Goal: Information Seeking & Learning: Find specific fact

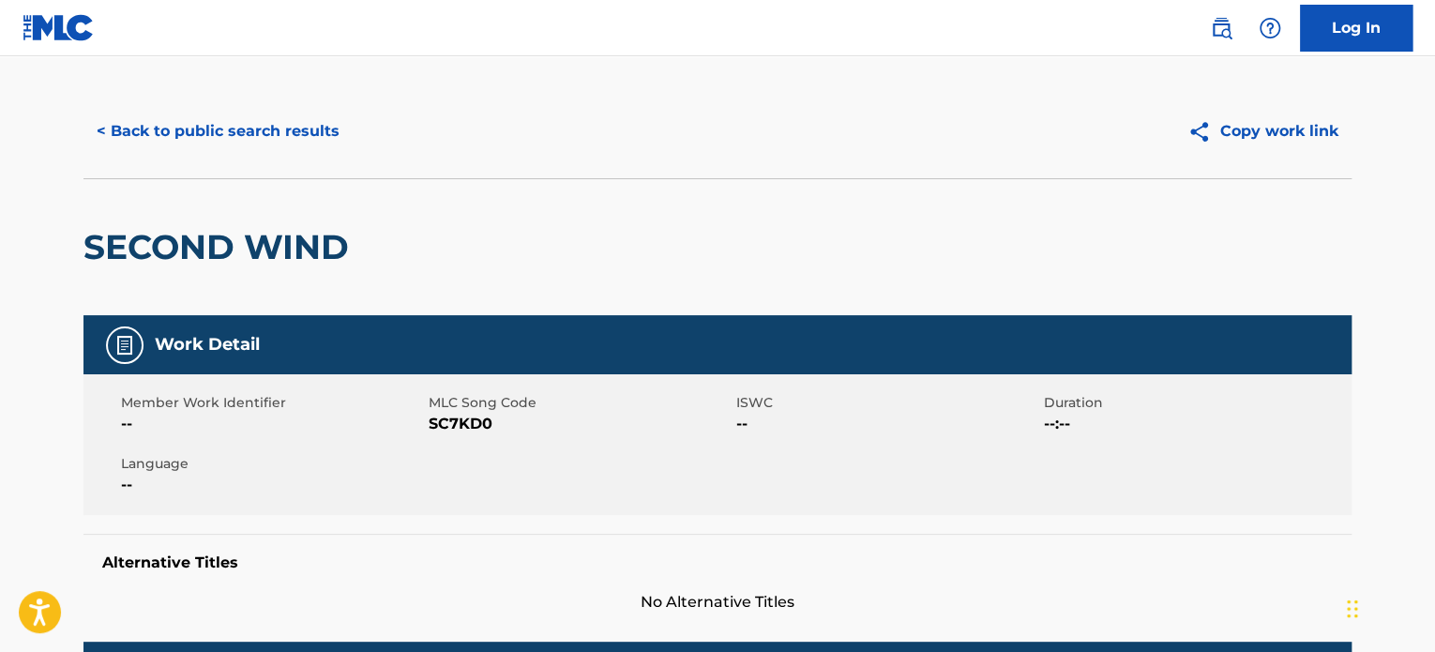
scroll to position [19, 0]
click at [203, 137] on button "< Back to public search results" at bounding box center [217, 131] width 269 height 47
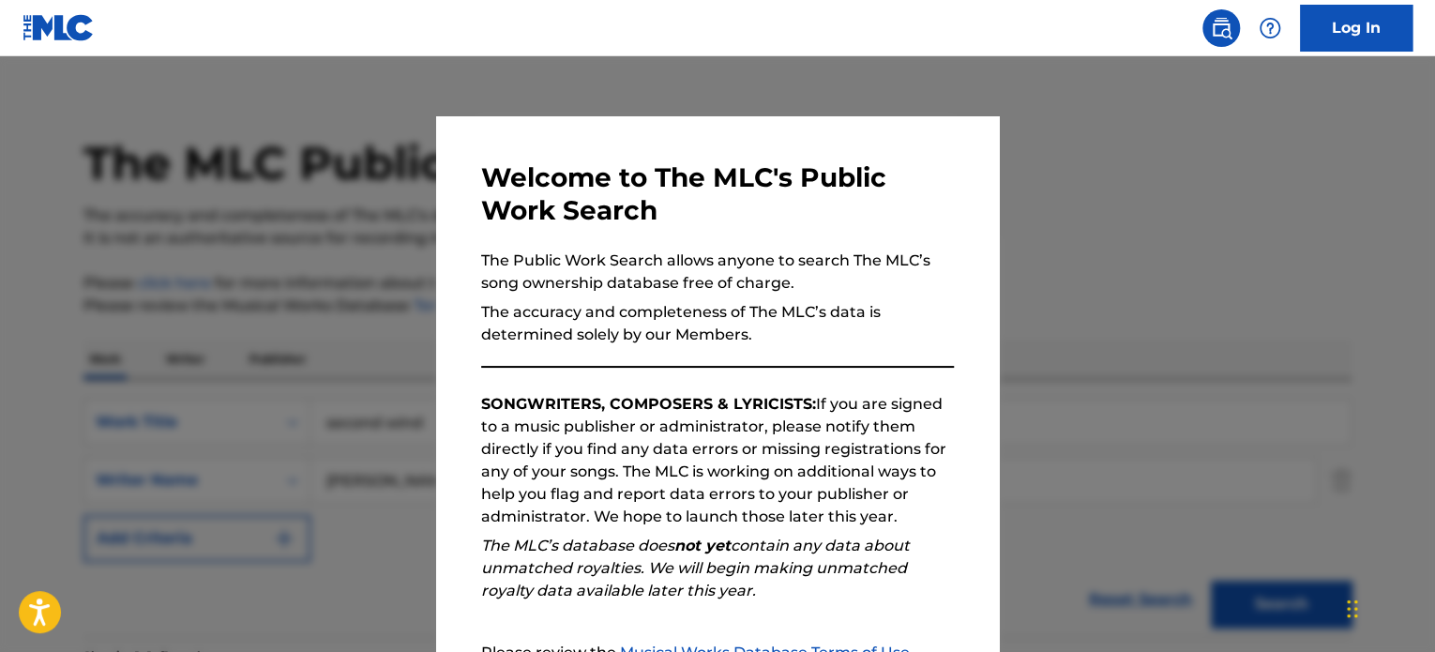
scroll to position [188, 0]
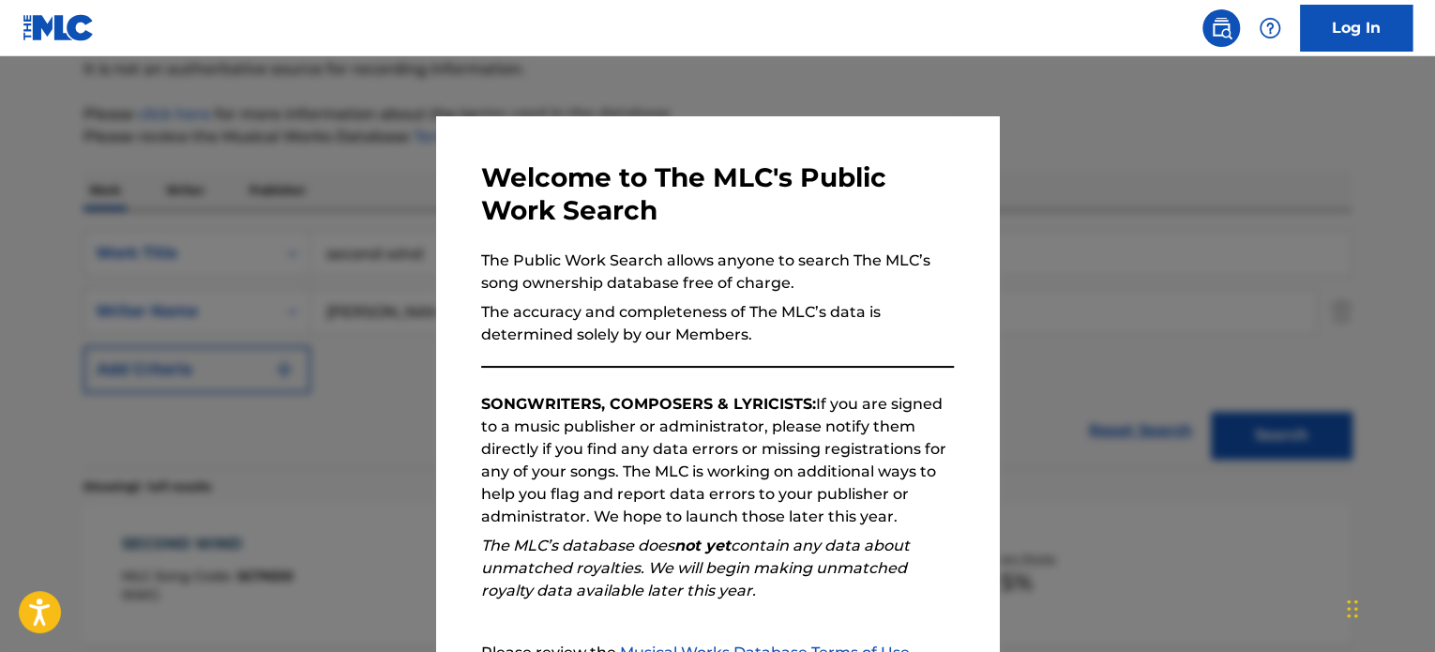
click at [259, 138] on div at bounding box center [717, 382] width 1435 height 652
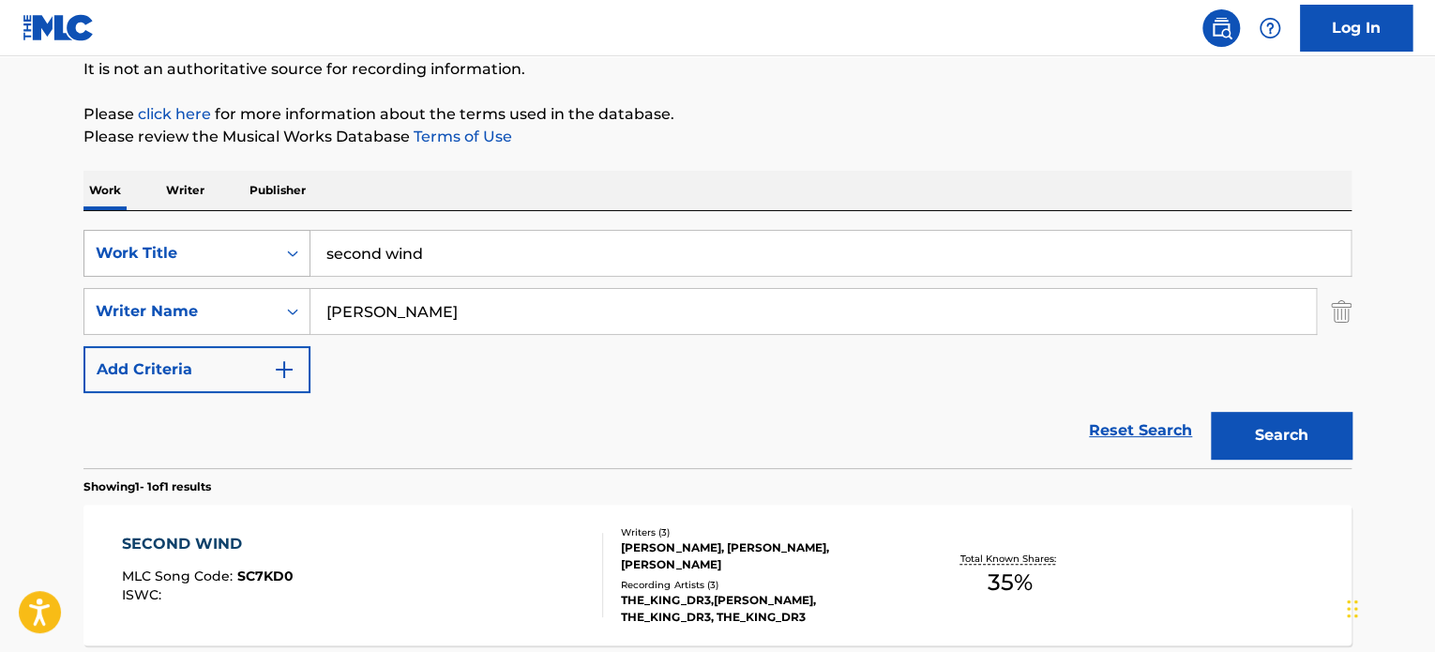
drag, startPoint x: 454, startPoint y: 242, endPoint x: 97, endPoint y: 250, distance: 357.4
click at [100, 250] on div "SearchWithCriteria651a517a-ce28-4cdf-a125-3fbb2c2c7b1d Work Title second wind" at bounding box center [717, 253] width 1268 height 47
type input "a little more"
type input "[PERSON_NAME]"
click at [1211, 412] on button "Search" at bounding box center [1281, 435] width 141 height 47
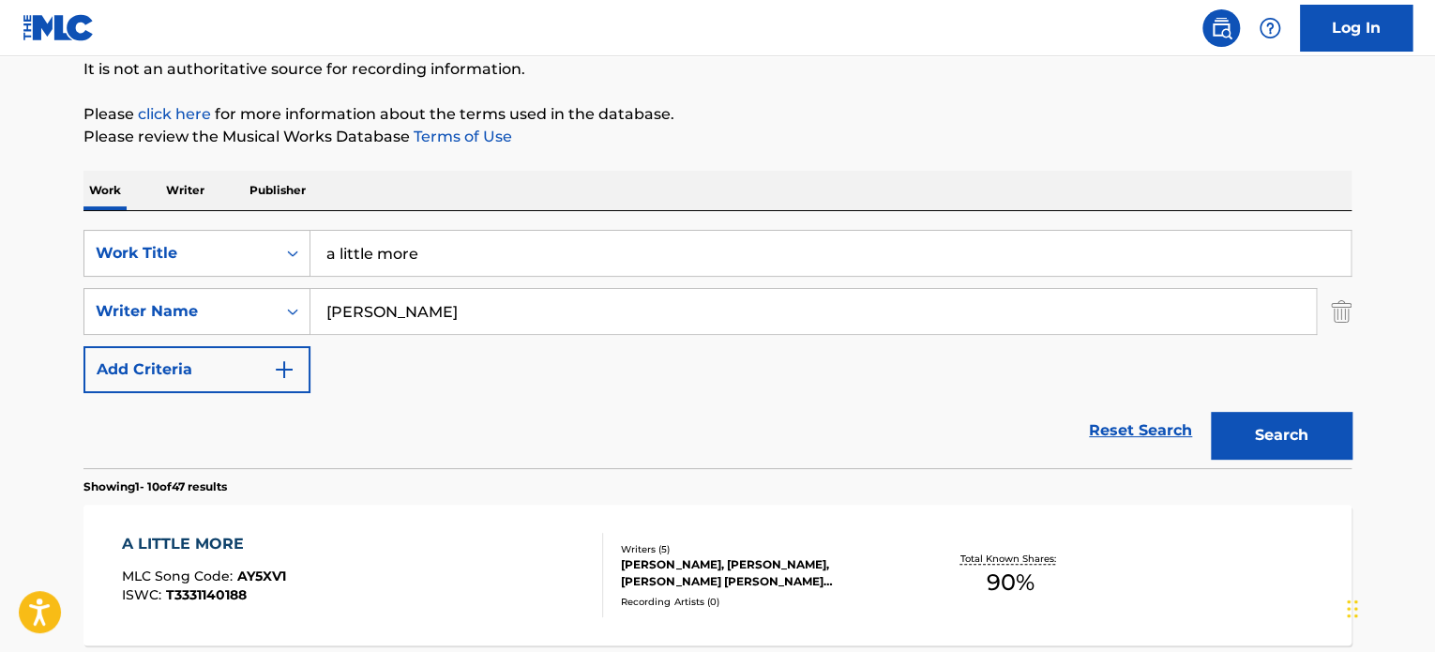
click at [188, 538] on div "A LITTLE MORE" at bounding box center [204, 544] width 164 height 23
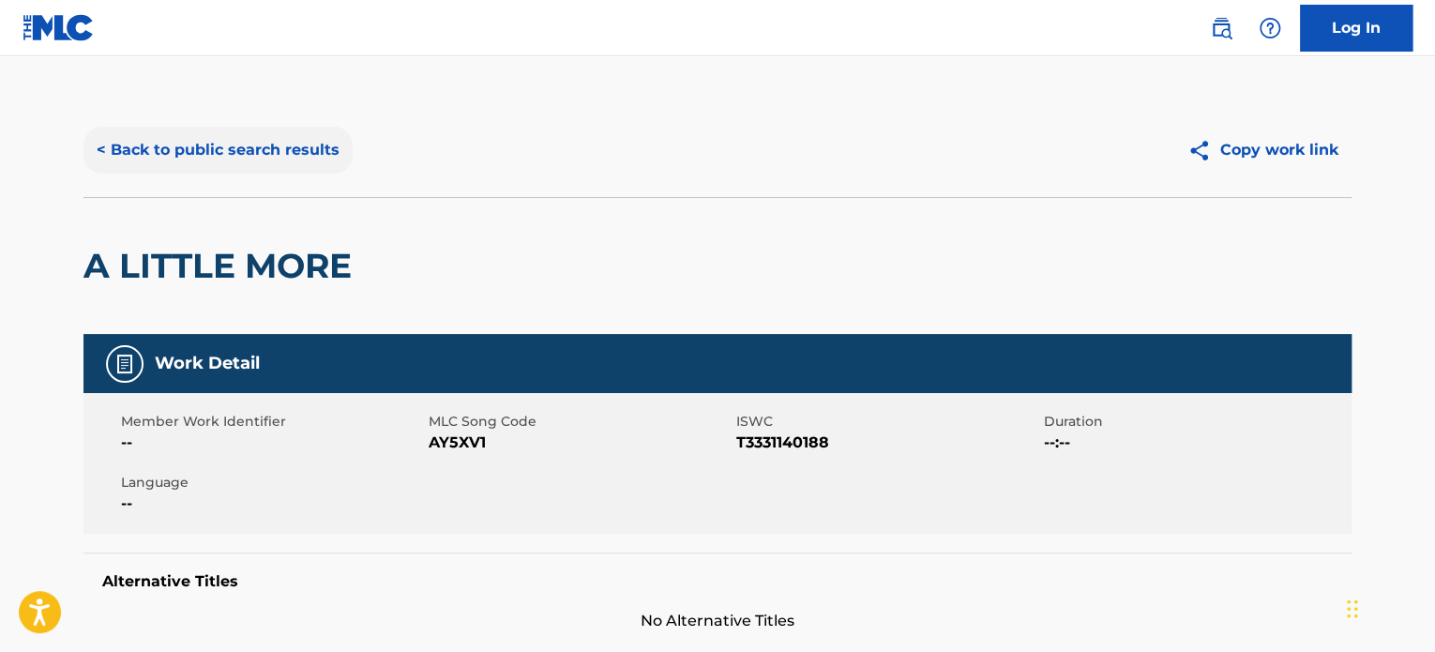
click at [221, 143] on button "< Back to public search results" at bounding box center [217, 150] width 269 height 47
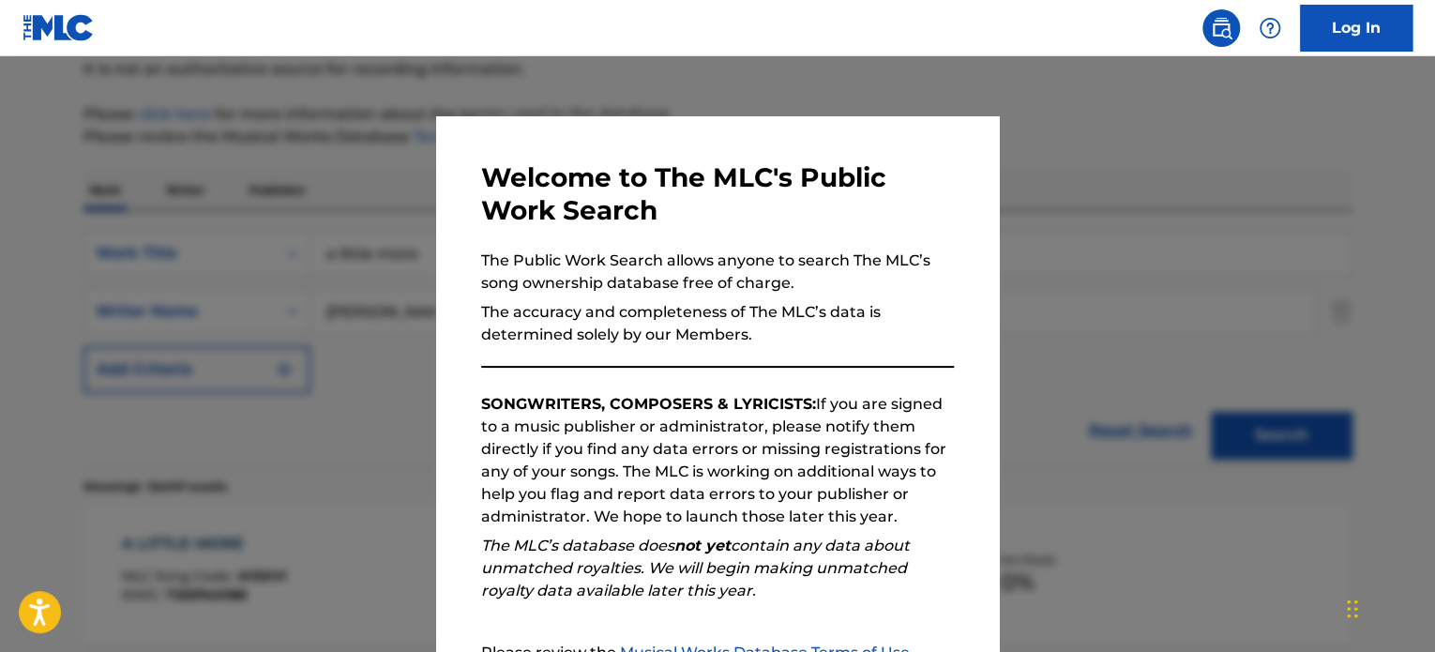
click at [329, 169] on div at bounding box center [717, 382] width 1435 height 652
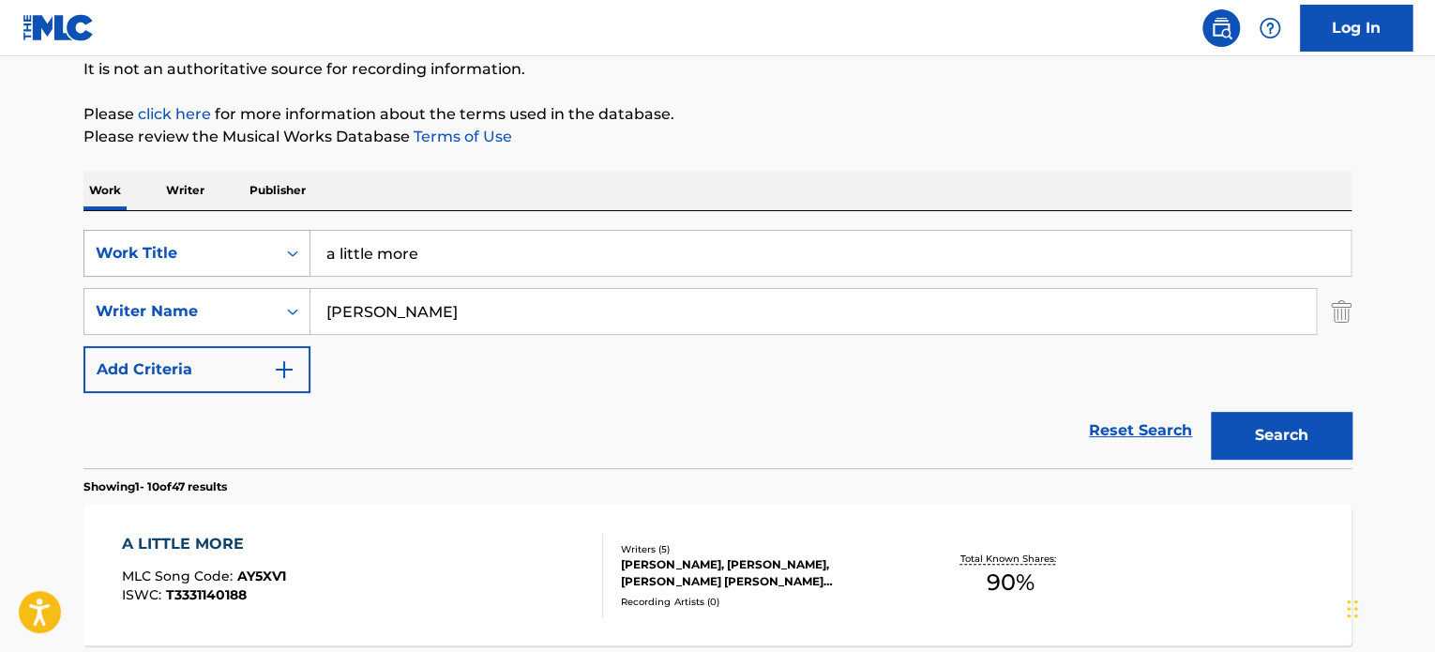
drag, startPoint x: 418, startPoint y: 247, endPoint x: 252, endPoint y: 249, distance: 166.0
click at [252, 249] on div "SearchWithCriteria651a517a-ce28-4cdf-a125-3fbb2c2c7b1d Work Title a little more" at bounding box center [717, 253] width 1268 height 47
type input "ordinary creature"
paste input "HILMARSDOTTIR [PERSON_NAME]"
type input "HILMARSDOTTIR [PERSON_NAME]"
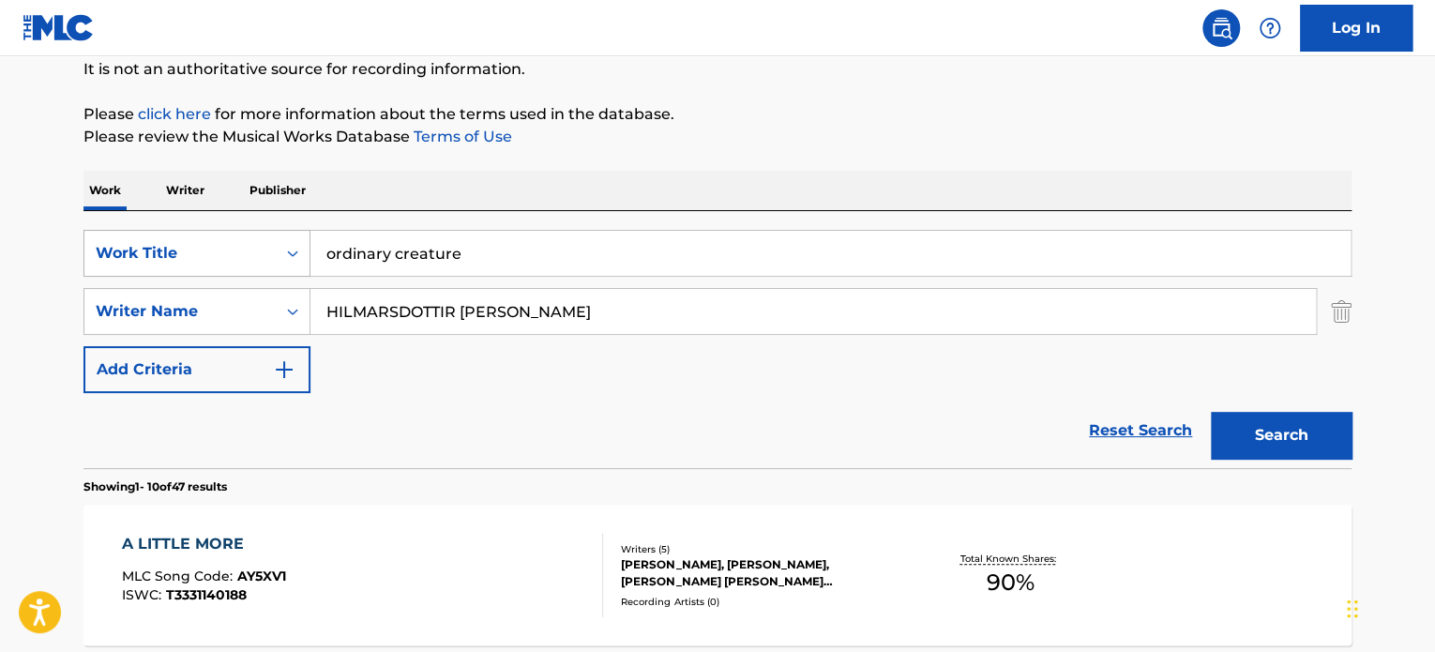
click at [1211, 412] on button "Search" at bounding box center [1281, 435] width 141 height 47
click at [211, 539] on div "ORDINARY CREATURE" at bounding box center [215, 544] width 187 height 23
